Goal: Book appointment/travel/reservation

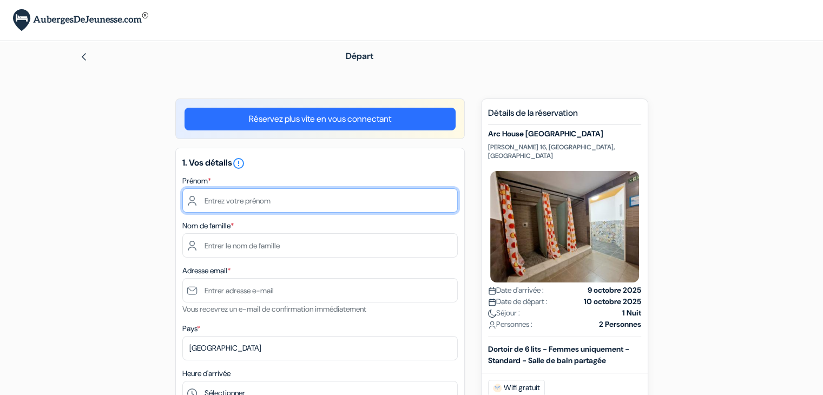
click at [346, 197] on input "text" at bounding box center [319, 200] width 275 height 24
type input "Aurianne"
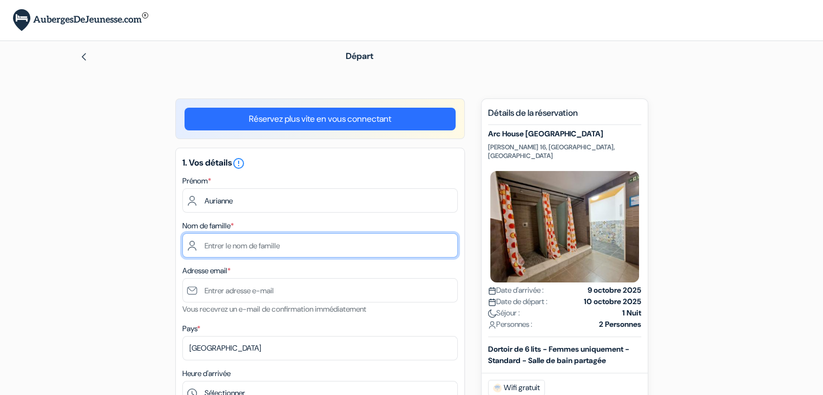
type input "Fournier"
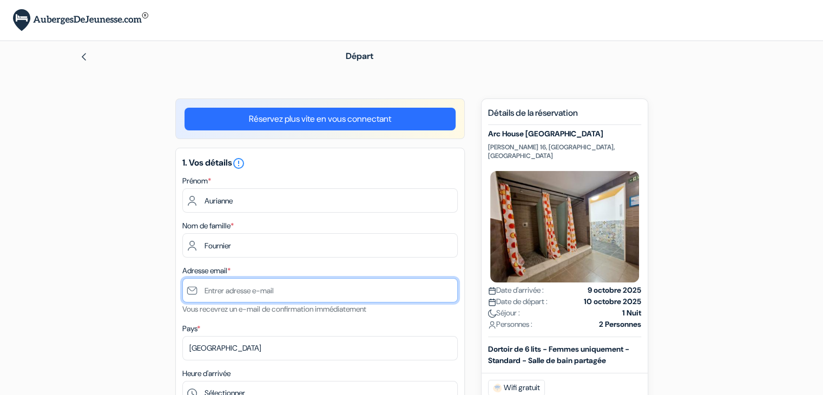
type input "[EMAIL_ADDRESS][DOMAIN_NAME]"
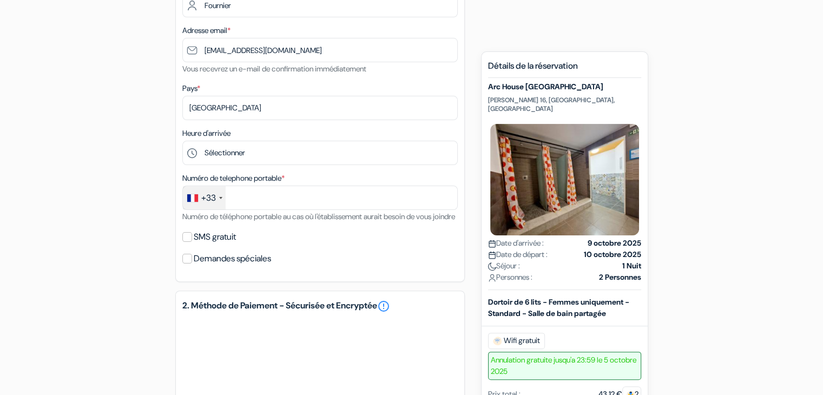
scroll to position [242, 0]
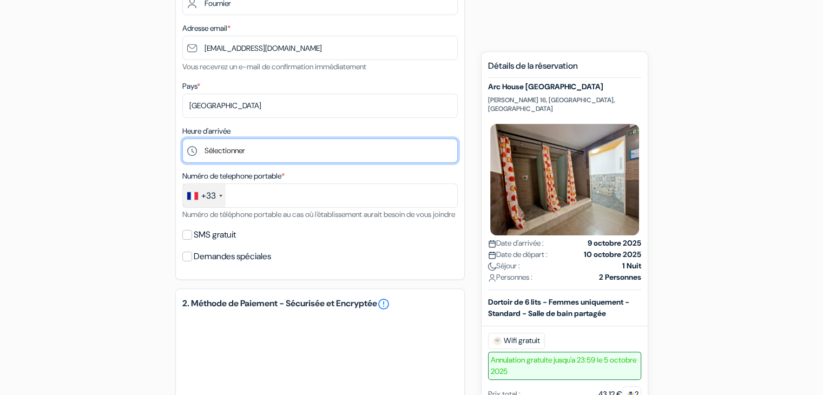
click at [232, 149] on select "Sélectionner 1:00 2:00 3:00 4:00 5:00 6:00 7:00 8:00 9:00 10:00 11:00 12:00 13:…" at bounding box center [319, 150] width 275 height 24
select select "20"
click at [182, 139] on select "Sélectionner 1:00 2:00 3:00 4:00 5:00 6:00 7:00 8:00 9:00 10:00 11:00 12:00 13:…" at bounding box center [319, 150] width 275 height 24
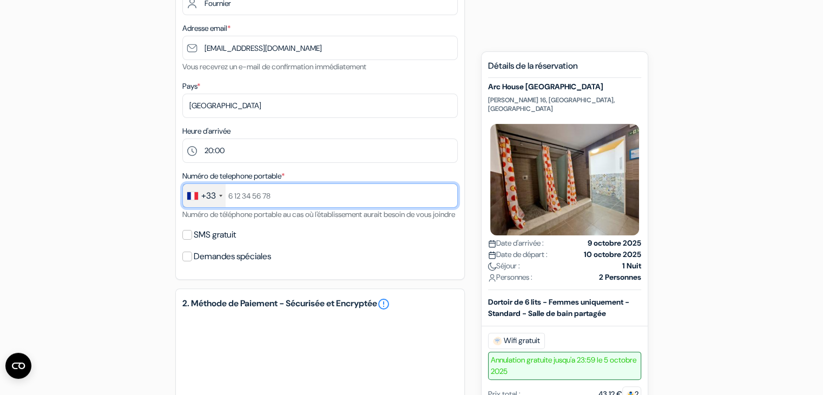
click at [272, 194] on input "text" at bounding box center [319, 195] width 275 height 24
type input "0608570725"
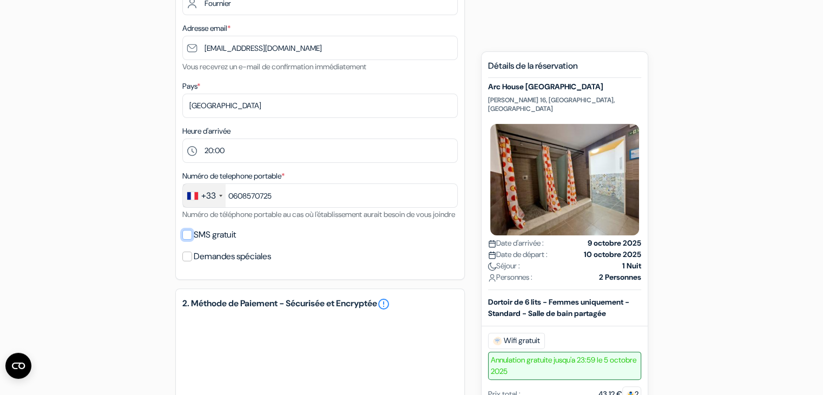
click at [186, 240] on input "SMS gratuit" at bounding box center [187, 235] width 10 height 10
checkbox input "true"
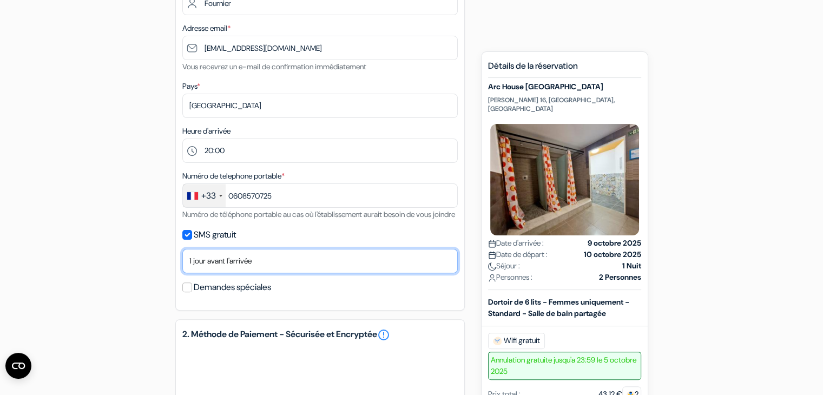
click at [235, 273] on select "Non merci Maintenant Le jour de votre arrivée 1 jour avant l'arrivée 2 jours av…" at bounding box center [319, 261] width 275 height 24
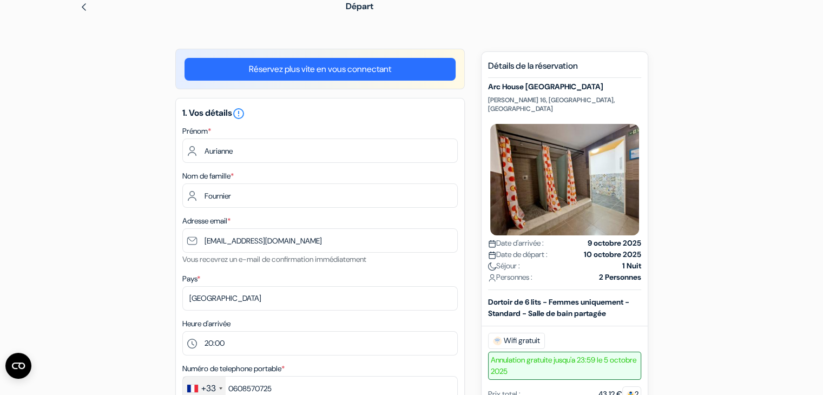
scroll to position [0, 0]
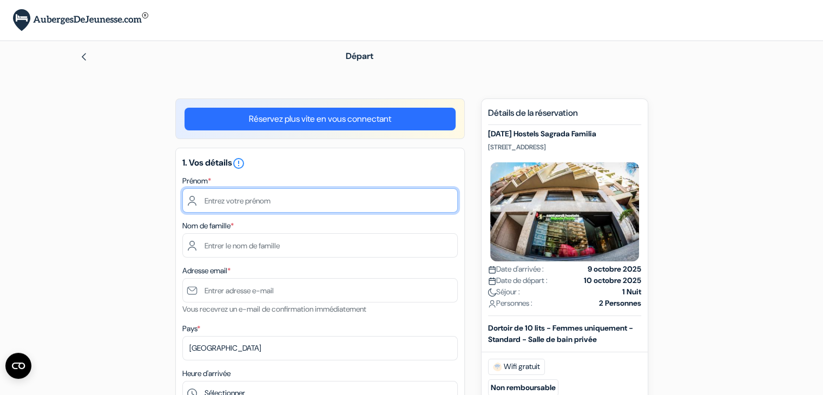
click at [345, 195] on input "text" at bounding box center [319, 200] width 275 height 24
type input "Aurianne"
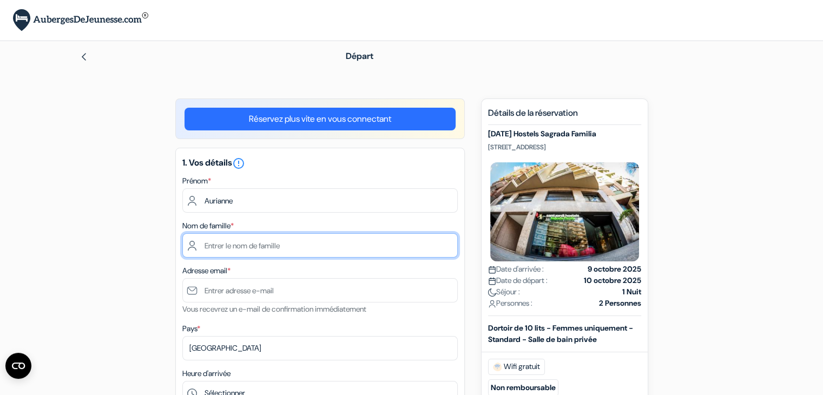
type input "Fournier"
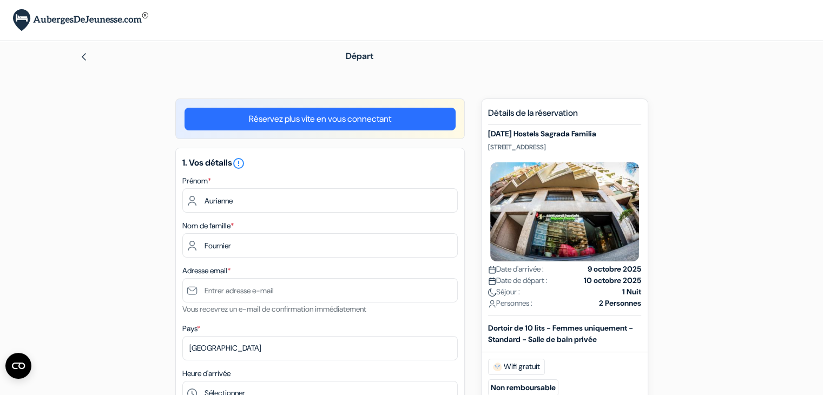
type input "[EMAIL_ADDRESS][DOMAIN_NAME]"
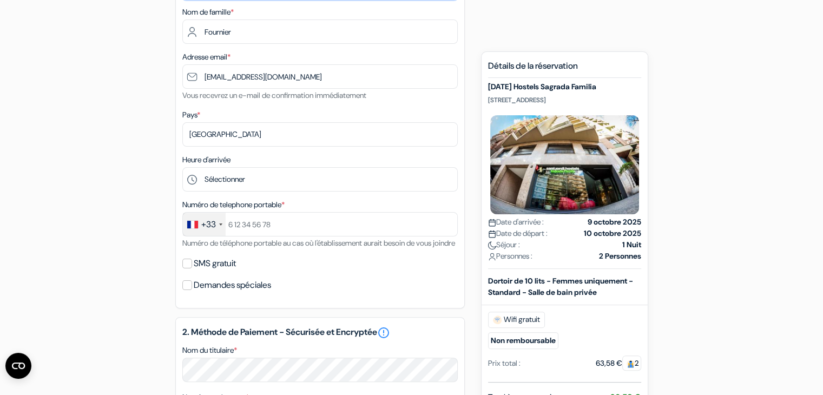
scroll to position [216, 0]
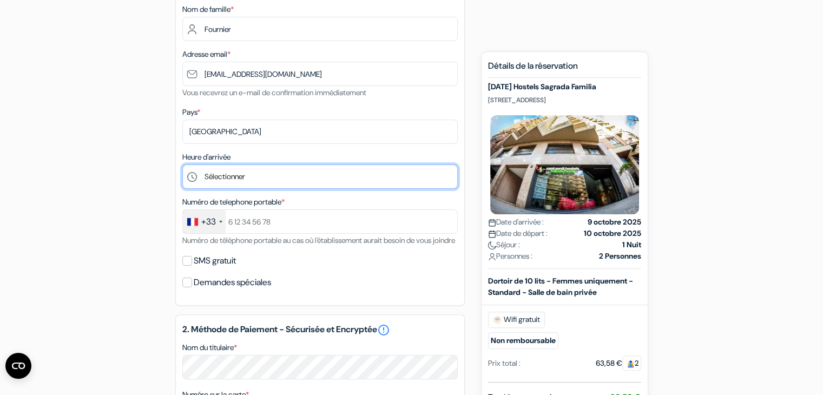
click at [266, 174] on select "Sélectionner 1:00 2:00 3:00 4:00 5:00 6:00 7:00 8:00 9:00 10:00 11:00 12:00 13:…" at bounding box center [319, 176] width 275 height 24
select select "19"
click at [182, 164] on select "Sélectionner 1:00 2:00 3:00 4:00 5:00 6:00 7:00 8:00 9:00 10:00 11:00 12:00 13:…" at bounding box center [319, 176] width 275 height 24
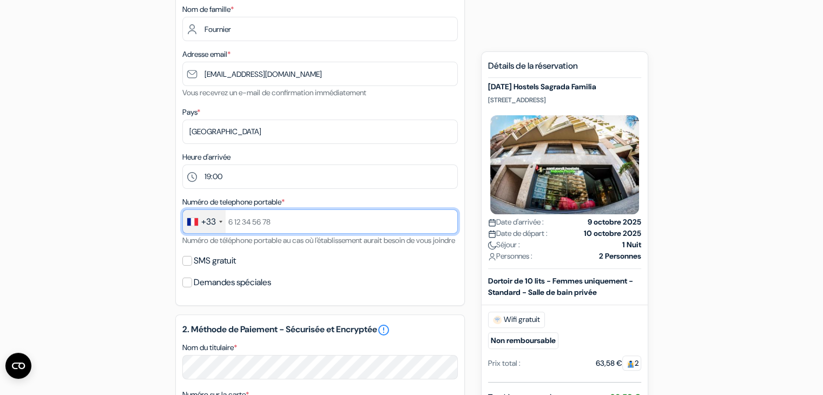
click at [249, 226] on input "text" at bounding box center [319, 221] width 275 height 24
type input "0608570725"
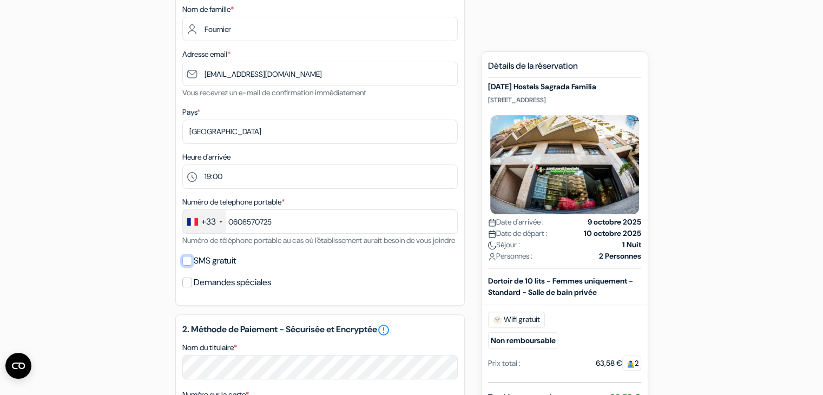
click at [190, 266] on input "SMS gratuit" at bounding box center [187, 261] width 10 height 10
checkbox input "true"
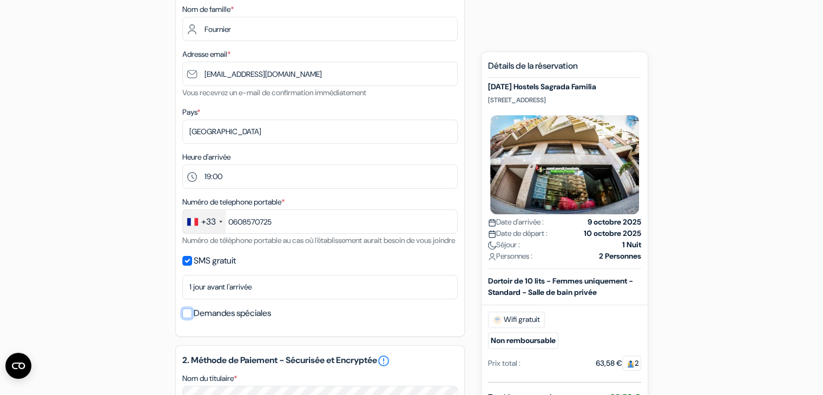
click at [189, 318] on input "Demandes spéciales" at bounding box center [187, 313] width 10 height 10
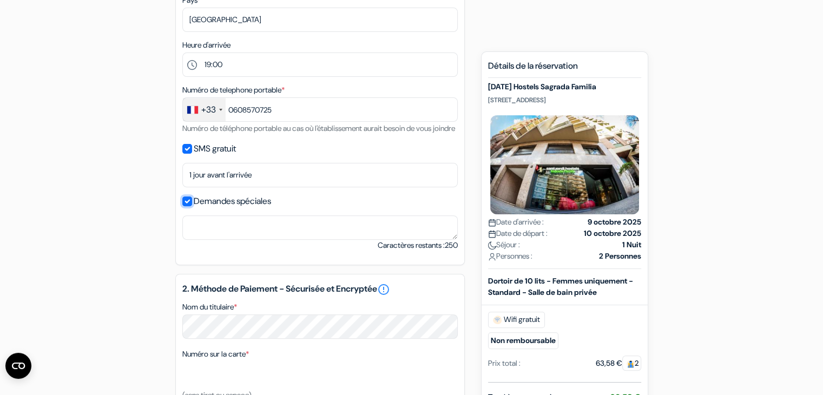
scroll to position [329, 0]
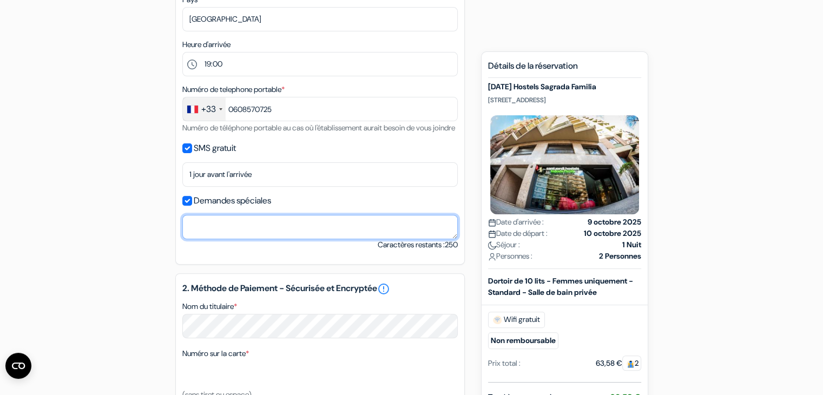
click at [312, 239] on textarea "Nom du titulaire *" at bounding box center [319, 227] width 275 height 24
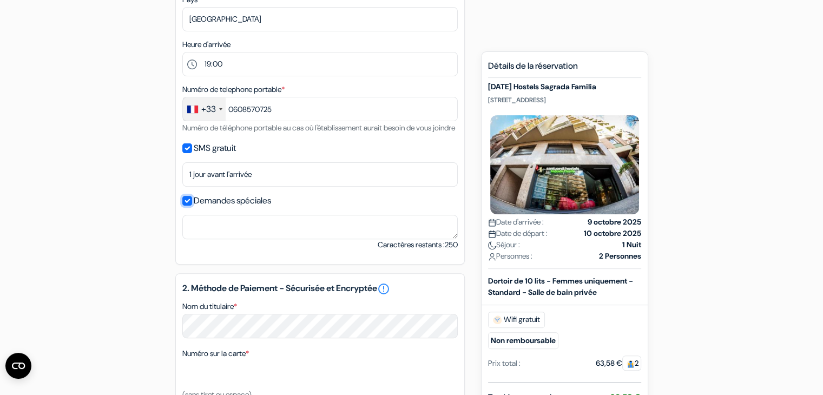
click at [187, 206] on input "Demandes spéciales" at bounding box center [187, 201] width 10 height 10
checkbox input "false"
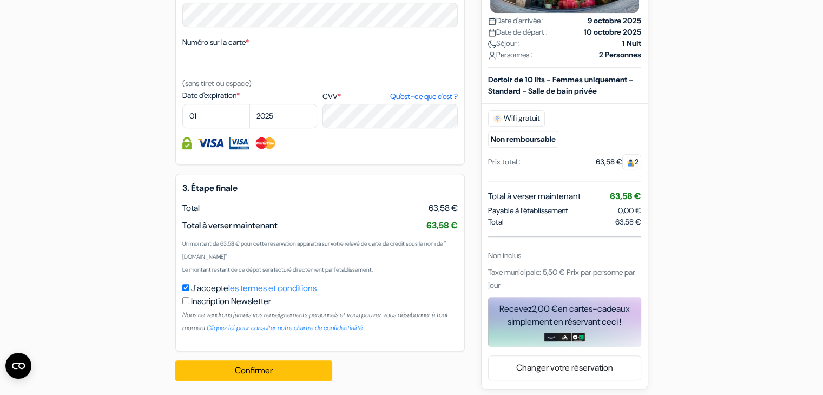
scroll to position [599, 0]
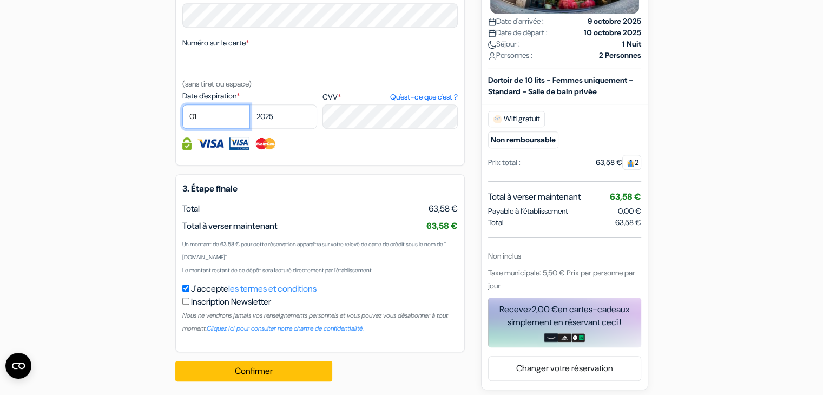
click at [201, 129] on select "01 02 03 04 05 06 07 08 09 10 11 12" at bounding box center [216, 116] width 68 height 24
select select "09"
click at [182, 118] on select "01 02 03 04 05 06 07 08 09 10 11 12" at bounding box center [216, 116] width 68 height 24
click at [298, 129] on select "2025 2026 2027 2028 2029 2030 2031 2032 2033 2034 2035 2036 2037 2038 2039 2040…" at bounding box center [283, 116] width 68 height 24
select select "2027"
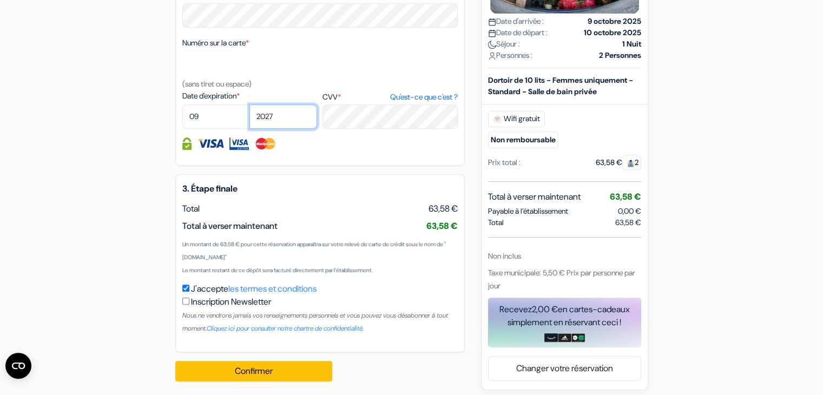
click at [249, 118] on select "2025 2026 2027 2028 2029 2030 2031 2032 2033 2034 2035 2036 2037 2038 2039 2040…" at bounding box center [283, 116] width 68 height 24
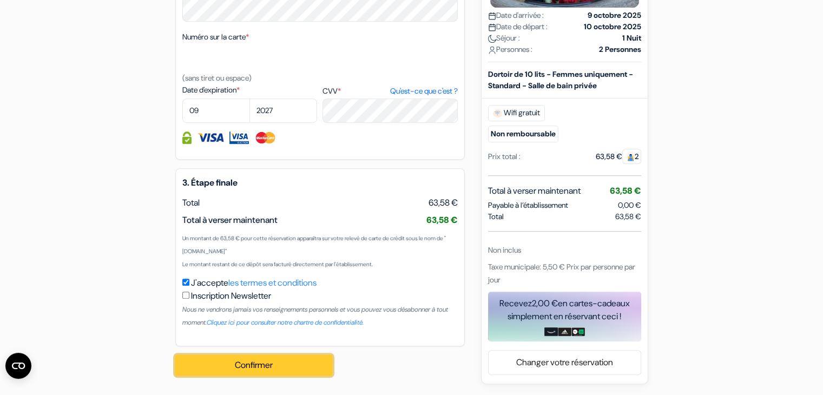
click at [266, 366] on button "Confirmer Loading..." at bounding box center [253, 365] width 157 height 21
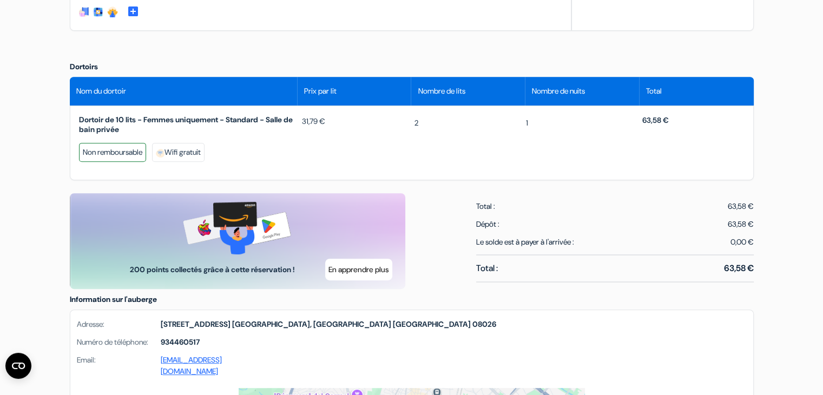
scroll to position [462, 0]
